Goal: Find specific page/section

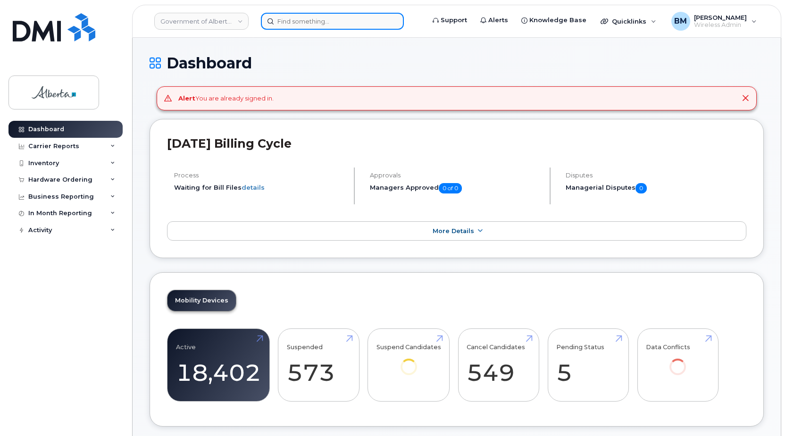
click at [299, 26] on input at bounding box center [332, 21] width 143 height 17
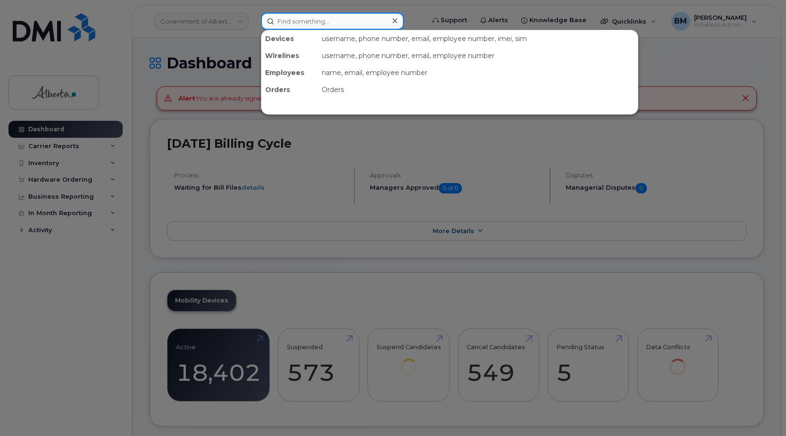
paste input "4038606274"
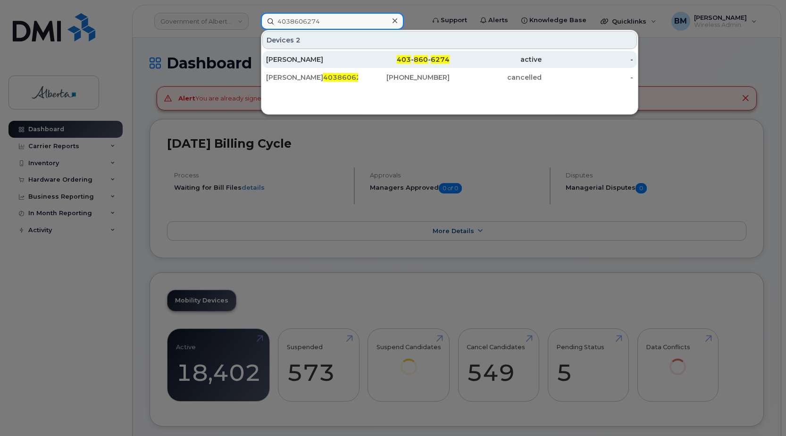
type input "4038606274"
click at [285, 56] on div "[PERSON_NAME]" at bounding box center [312, 59] width 92 height 9
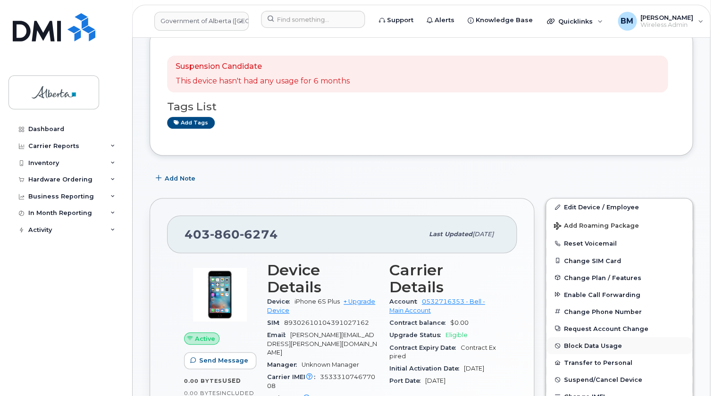
scroll to position [42, 0]
